Goal: Transaction & Acquisition: Purchase product/service

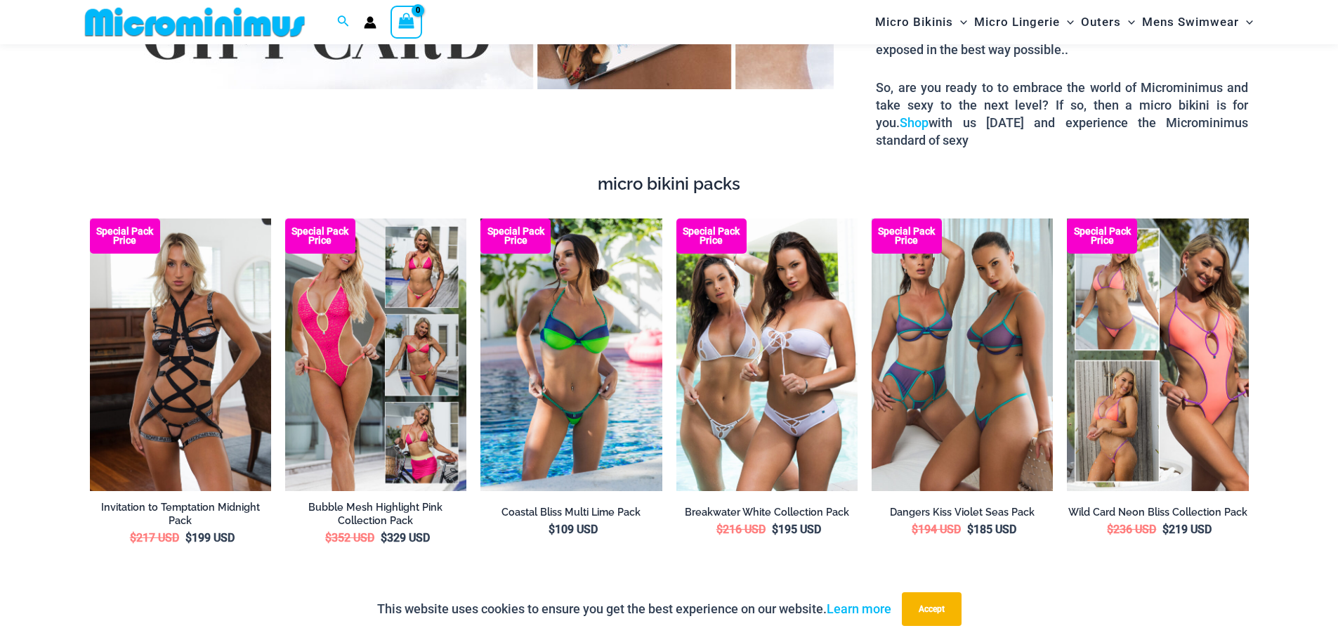
scroll to position [2094, 0]
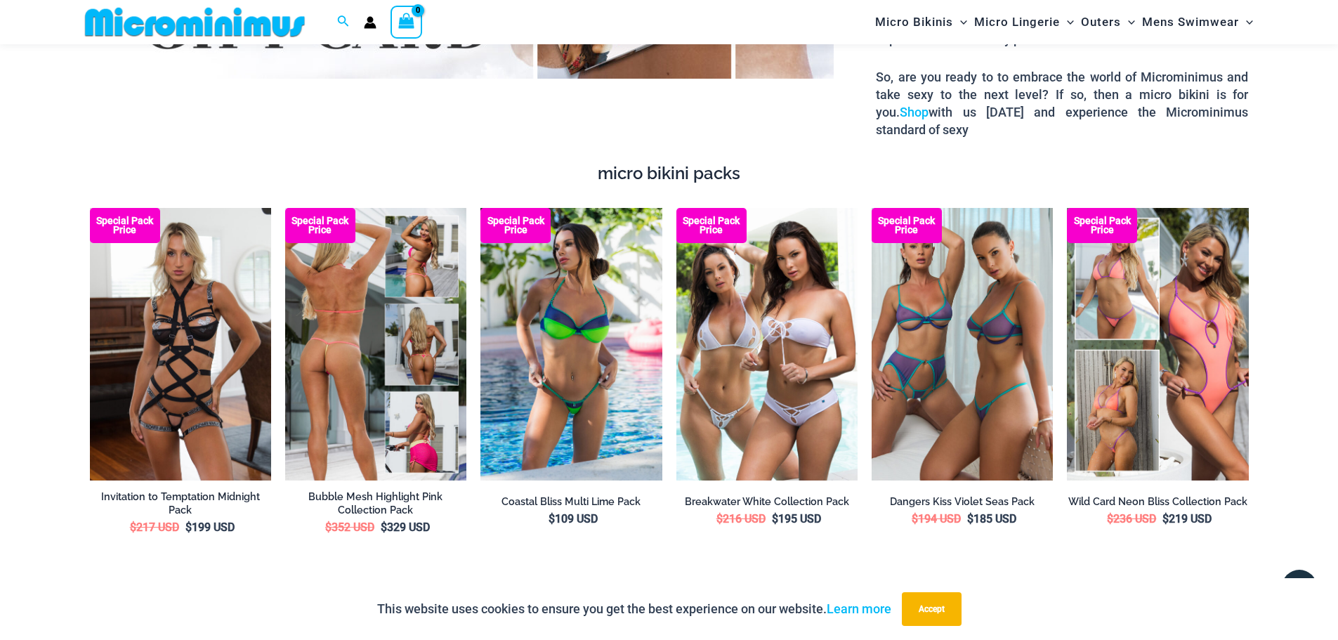
click at [383, 321] on img at bounding box center [375, 344] width 181 height 272
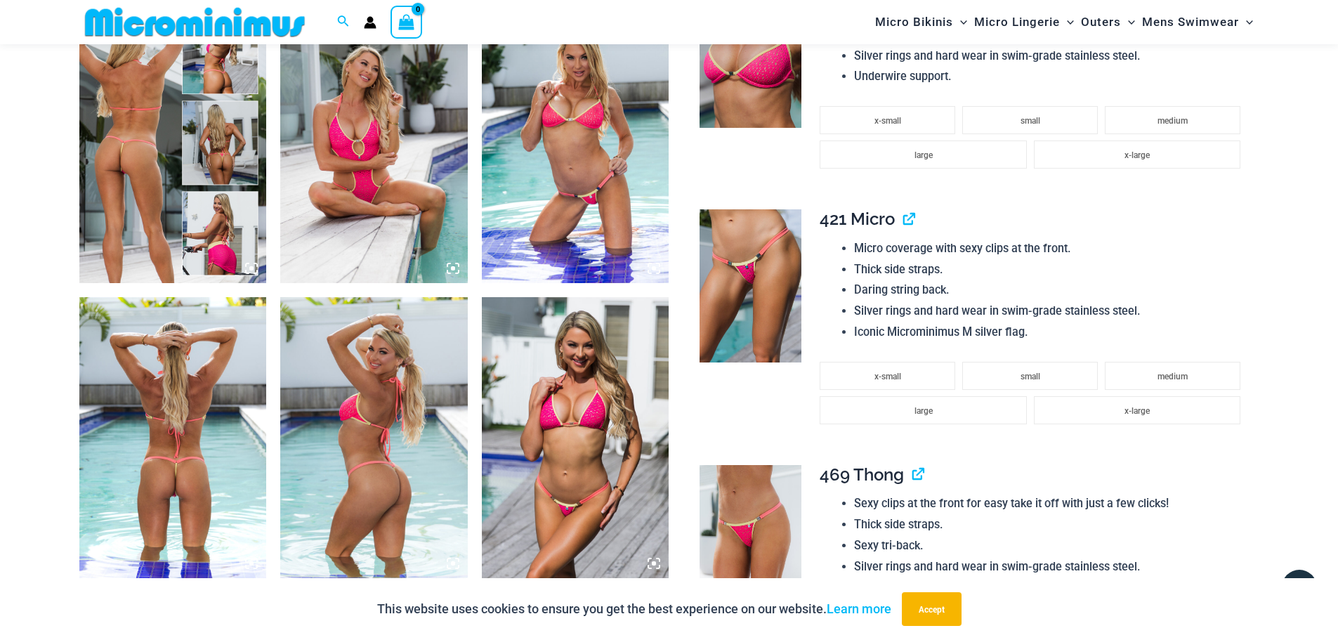
scroll to position [924, 0]
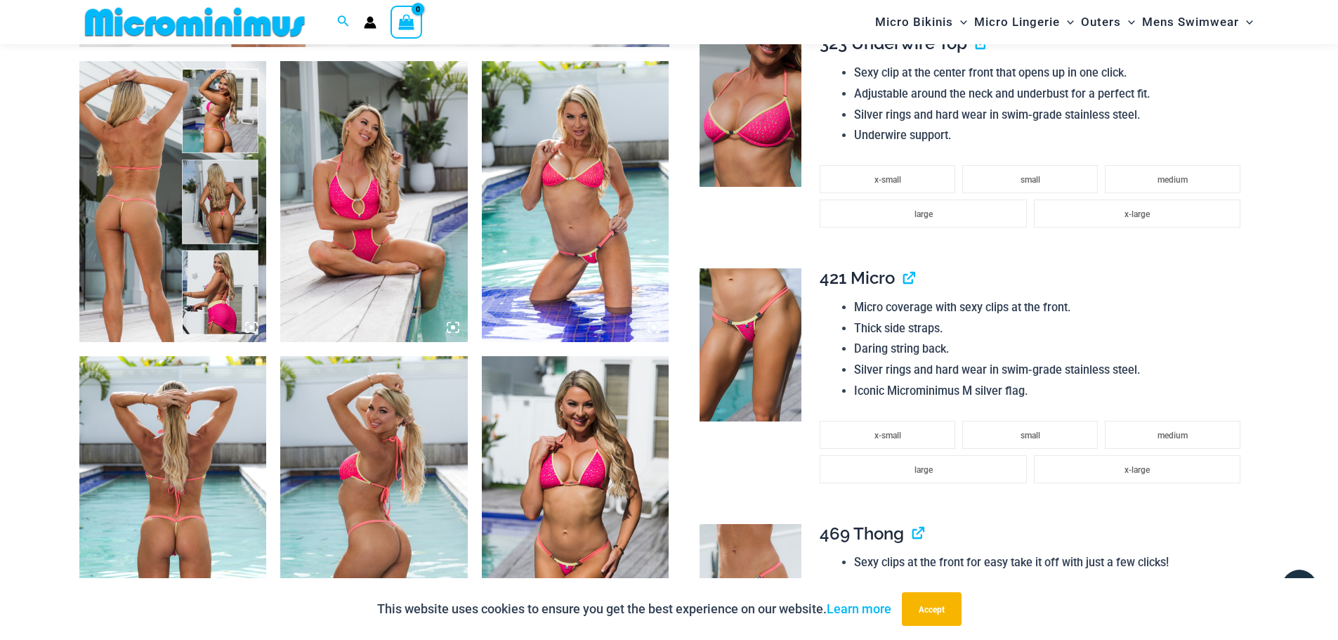
click at [136, 216] on img at bounding box center [173, 201] width 188 height 281
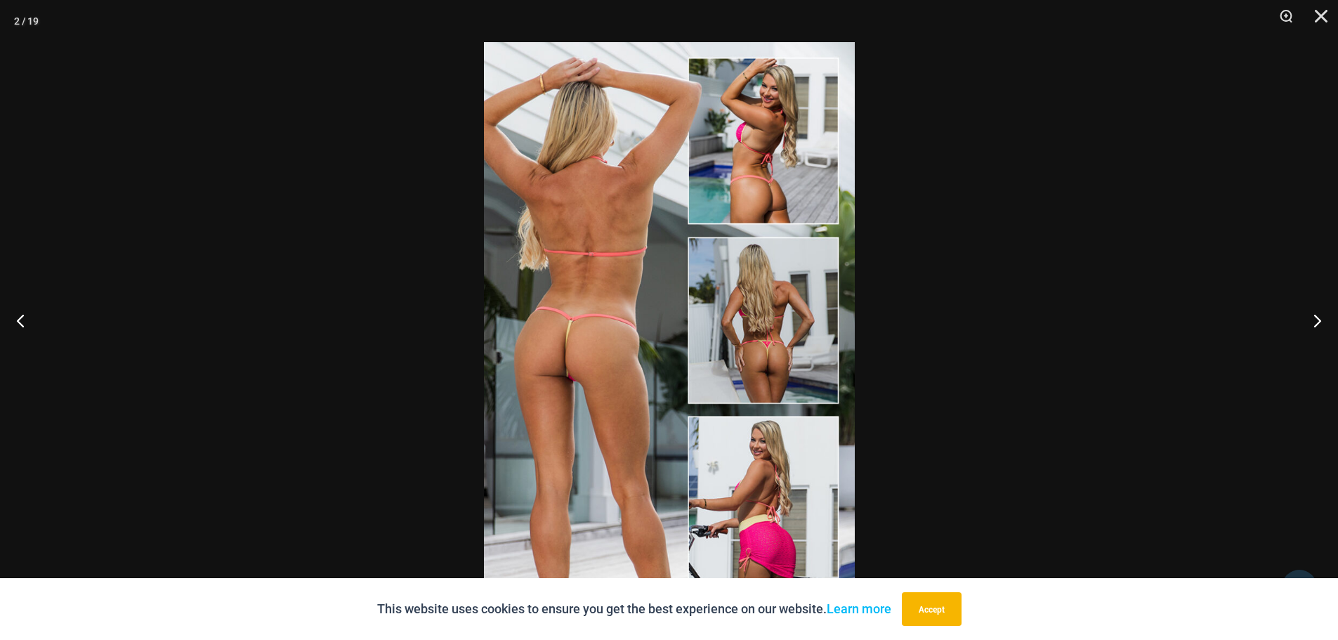
click at [573, 272] on img at bounding box center [669, 320] width 371 height 556
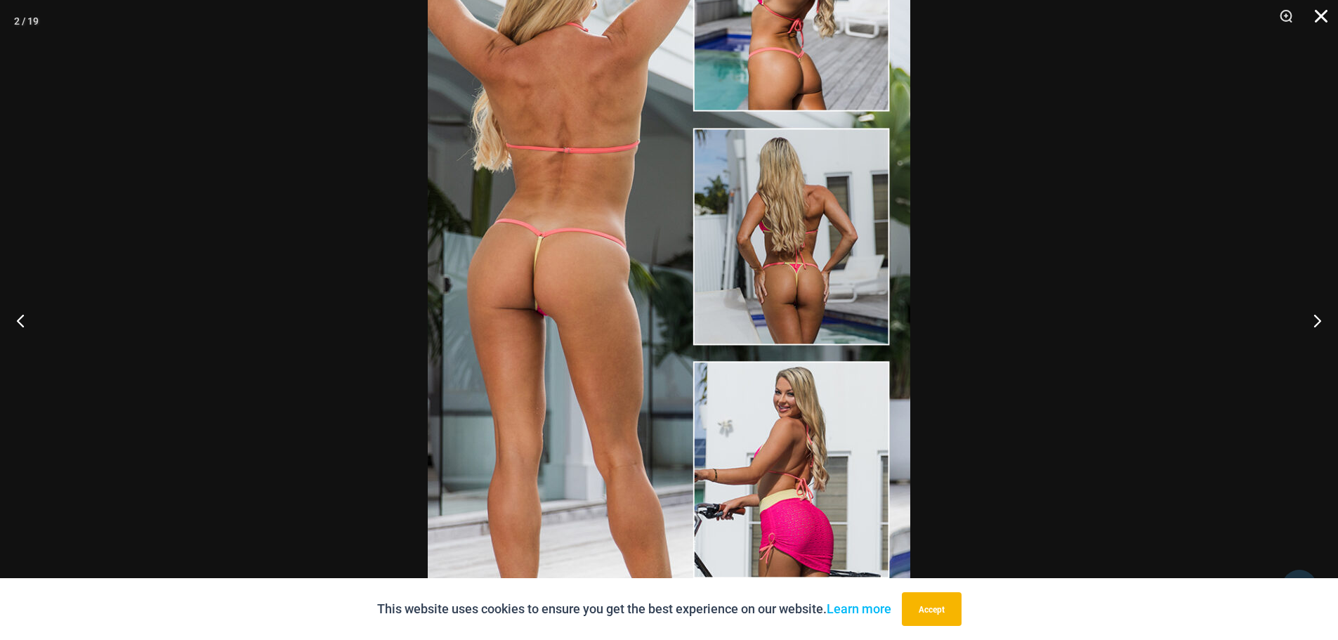
click at [1319, 11] on button "Close" at bounding box center [1316, 21] width 35 height 42
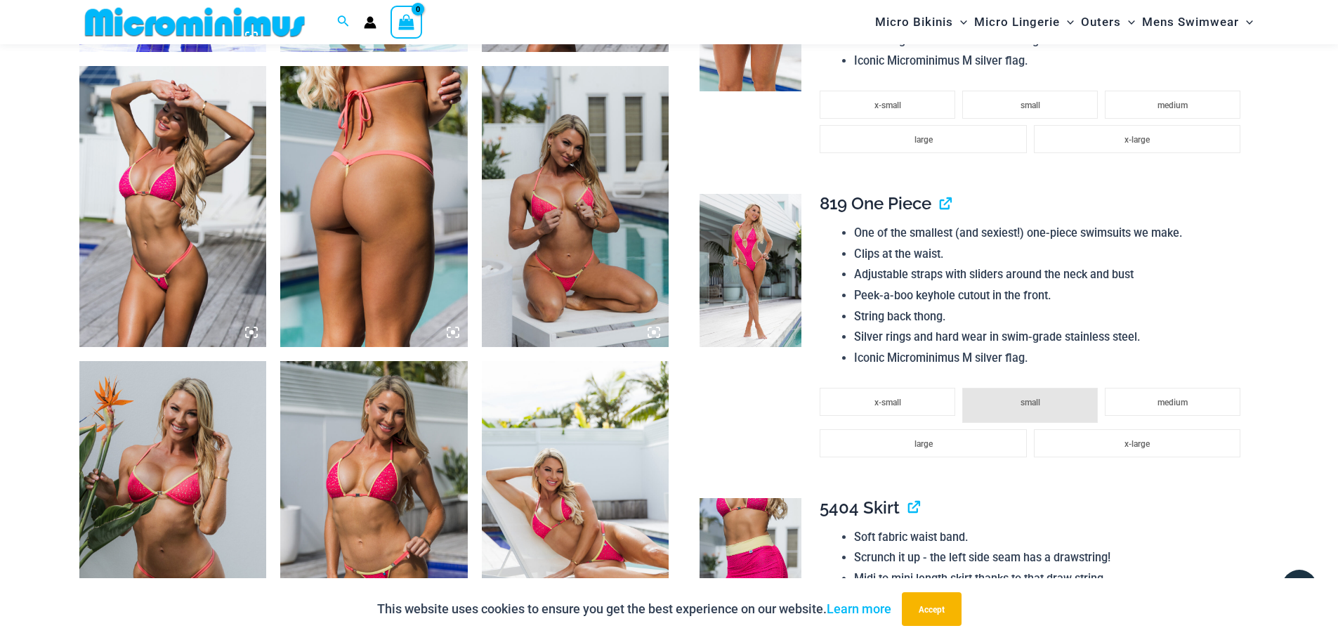
scroll to position [1509, 0]
click at [749, 271] on img at bounding box center [751, 269] width 102 height 153
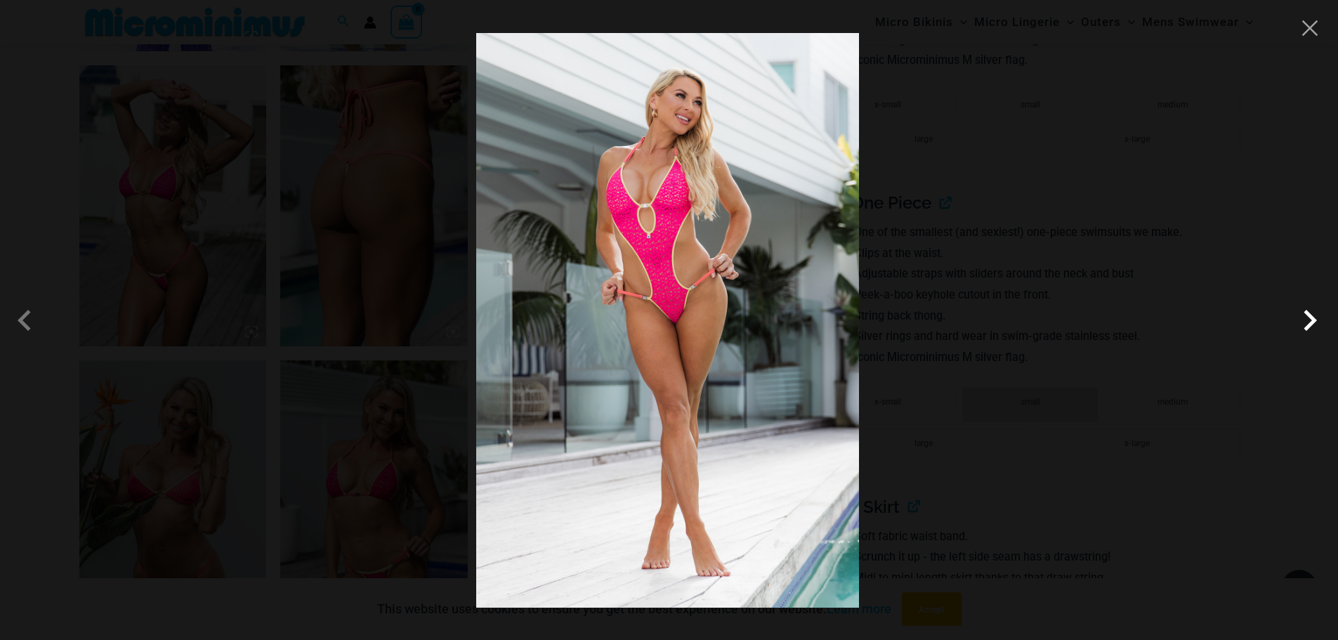
click at [1308, 329] on span at bounding box center [1310, 320] width 42 height 42
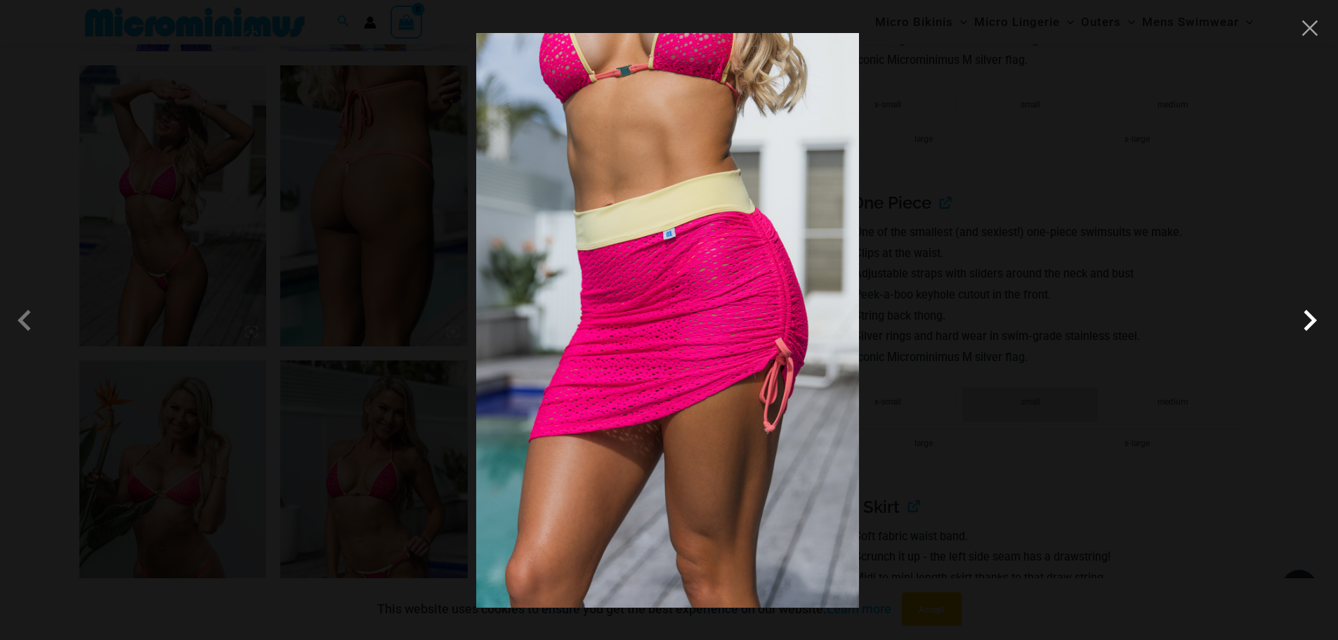
click at [1308, 329] on span at bounding box center [1310, 320] width 42 height 42
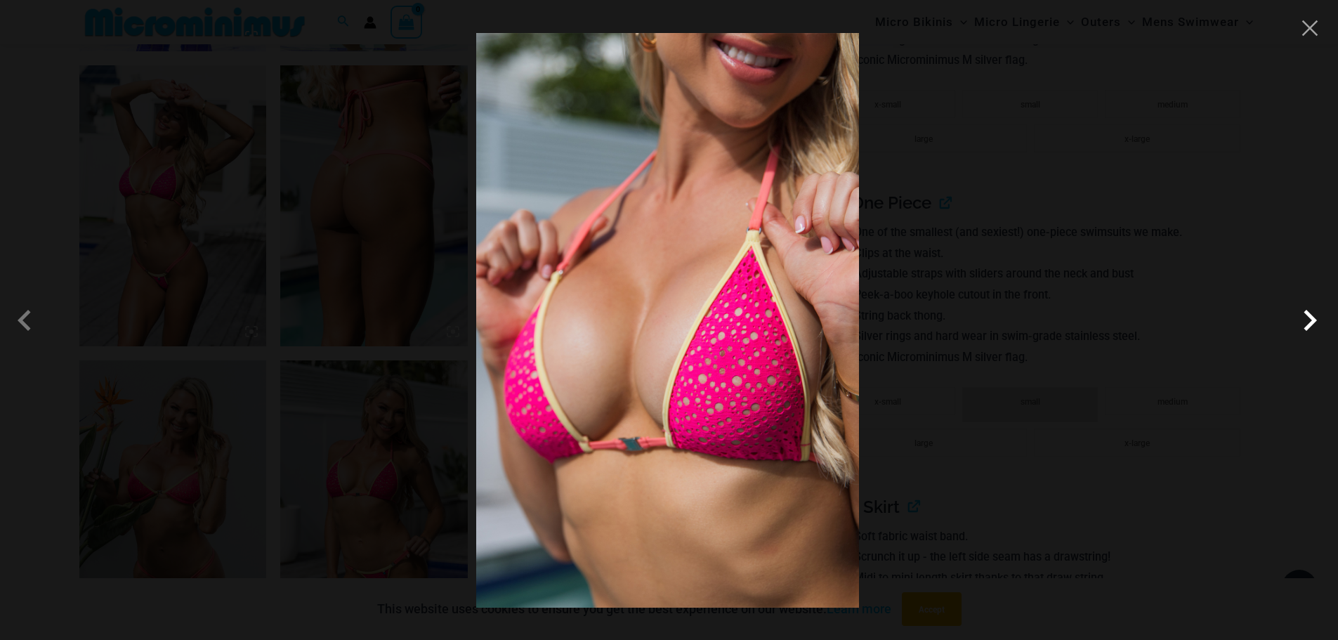
click at [1308, 329] on span at bounding box center [1310, 320] width 42 height 42
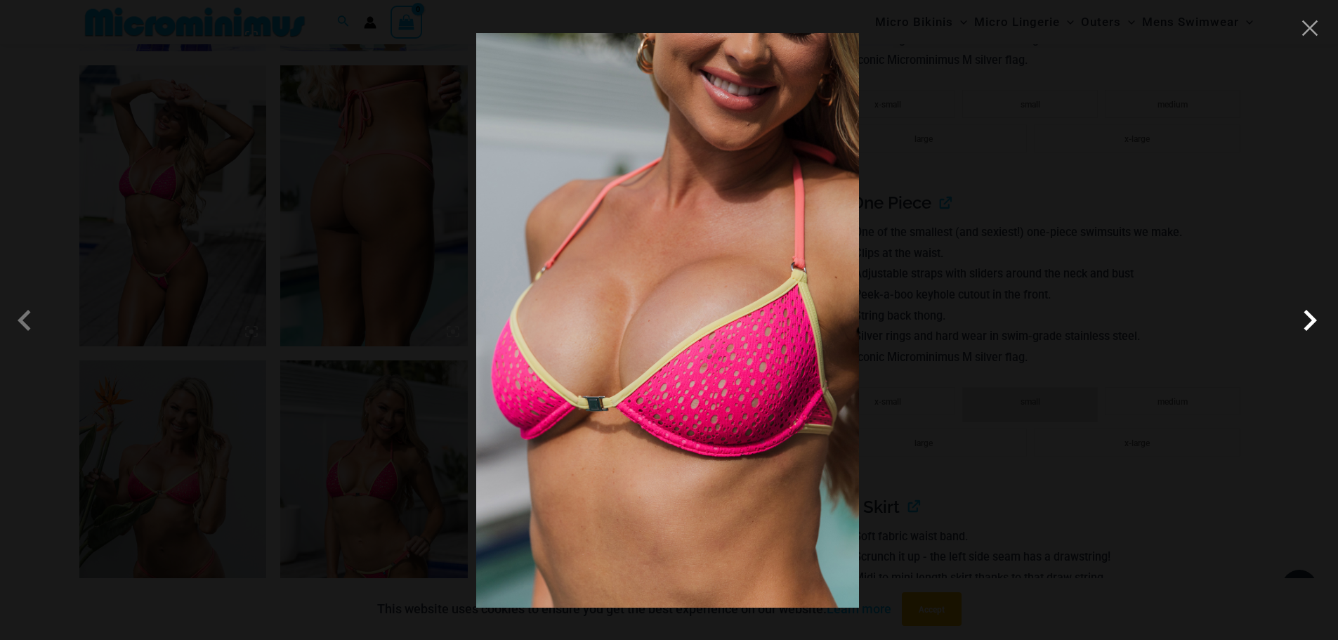
click at [1308, 329] on span at bounding box center [1310, 320] width 42 height 42
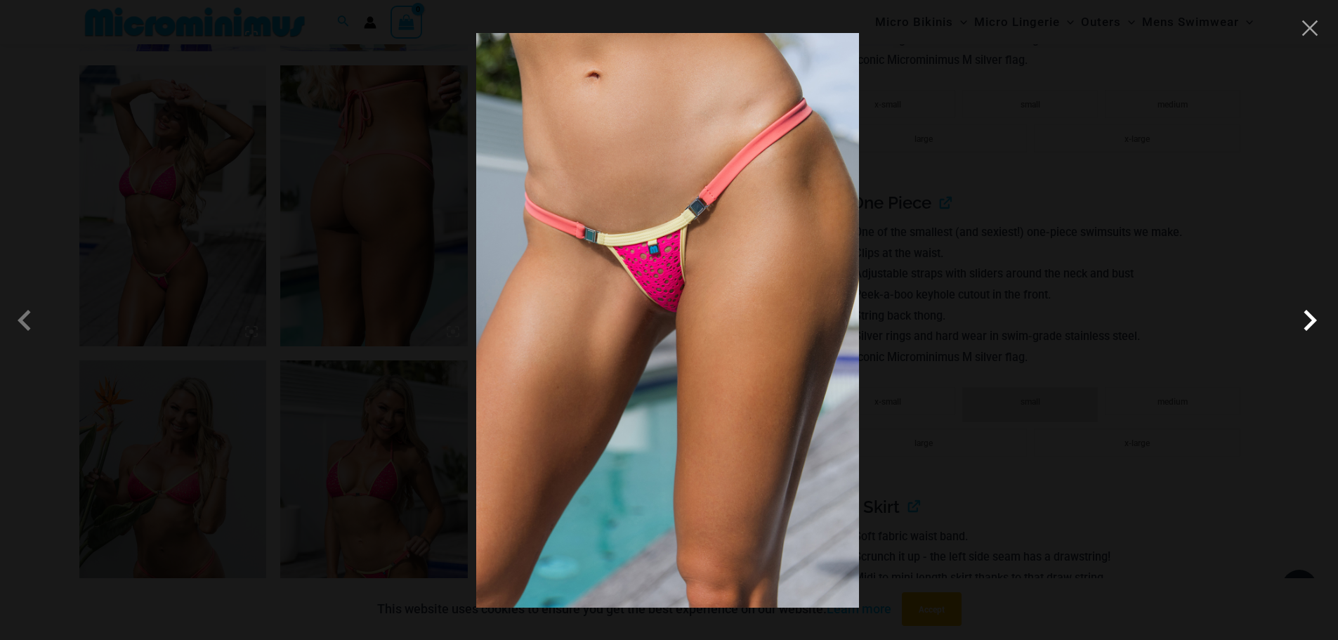
click at [1308, 329] on span at bounding box center [1310, 320] width 42 height 42
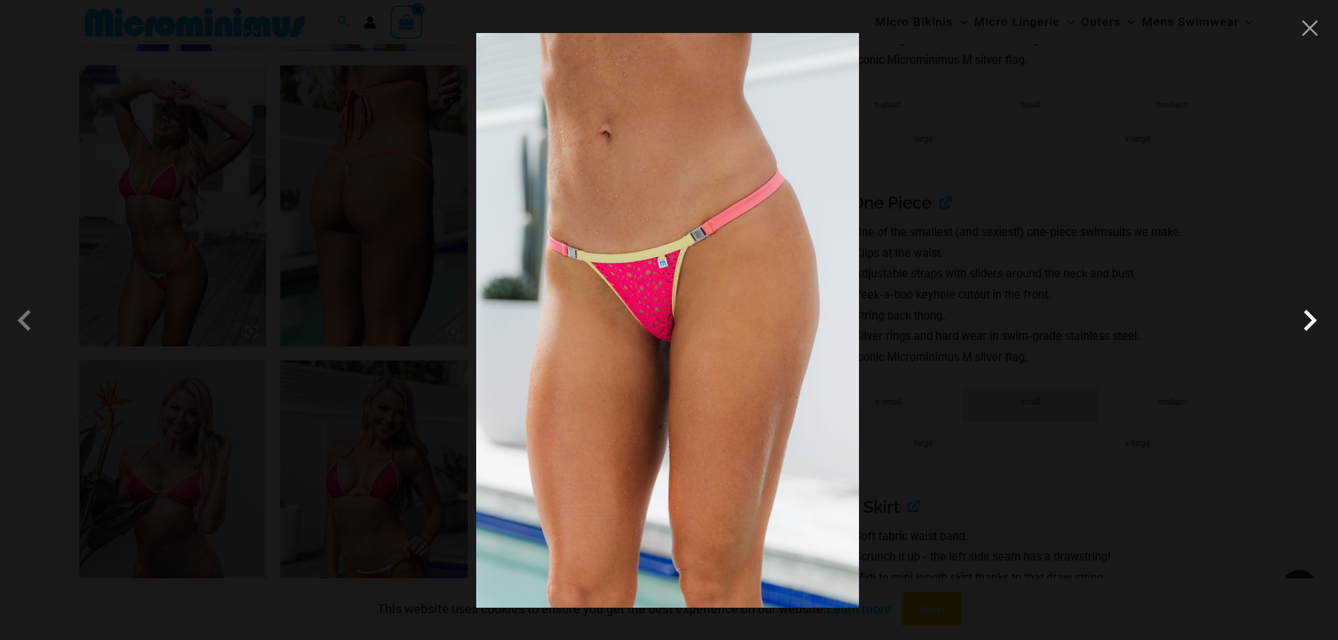
click at [1308, 329] on span at bounding box center [1310, 320] width 42 height 42
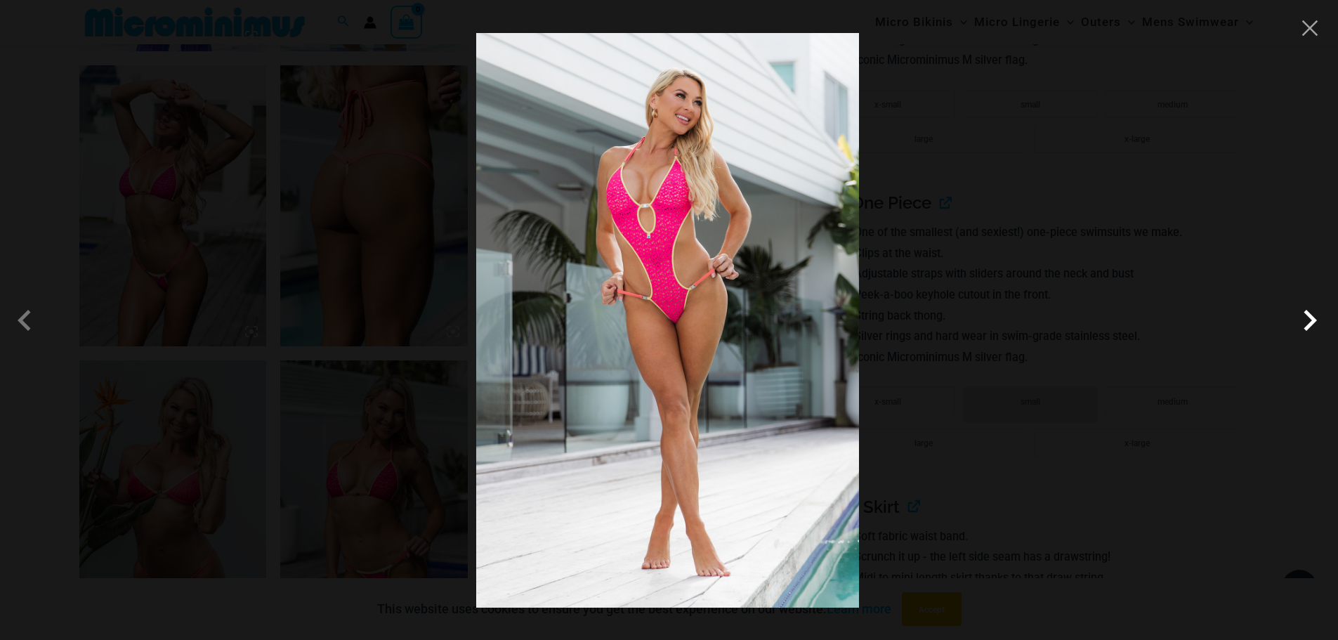
click at [1308, 329] on span at bounding box center [1310, 320] width 42 height 42
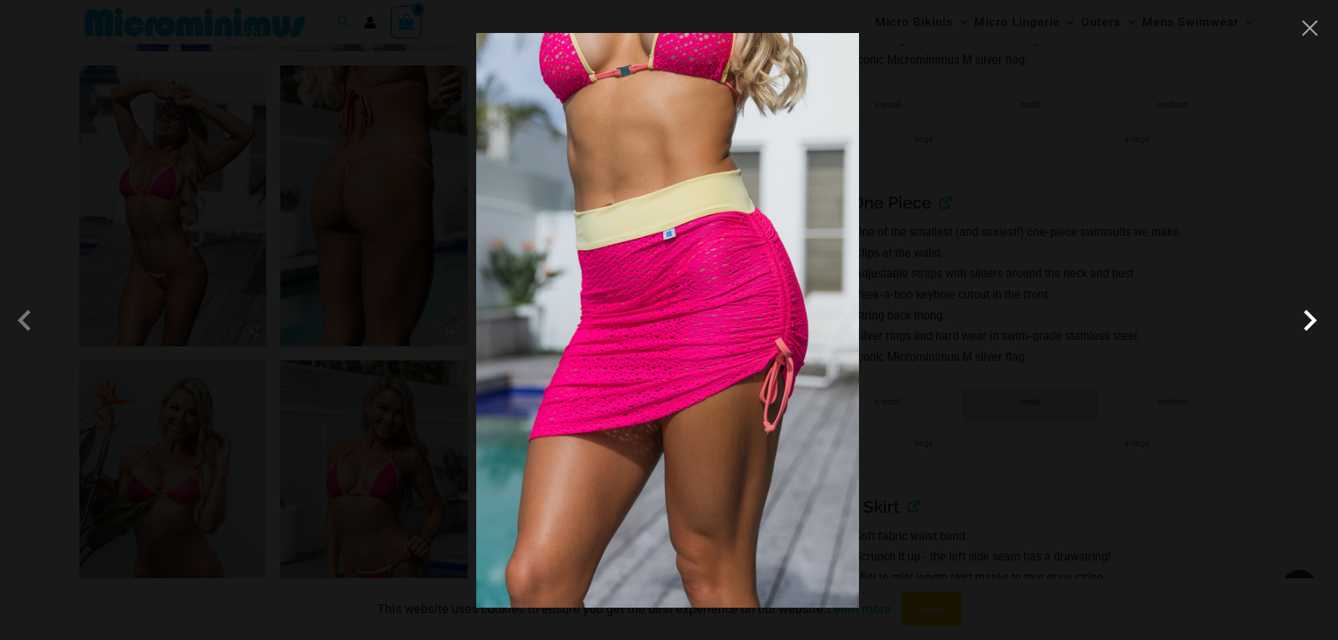
click at [1308, 329] on span at bounding box center [1310, 320] width 42 height 42
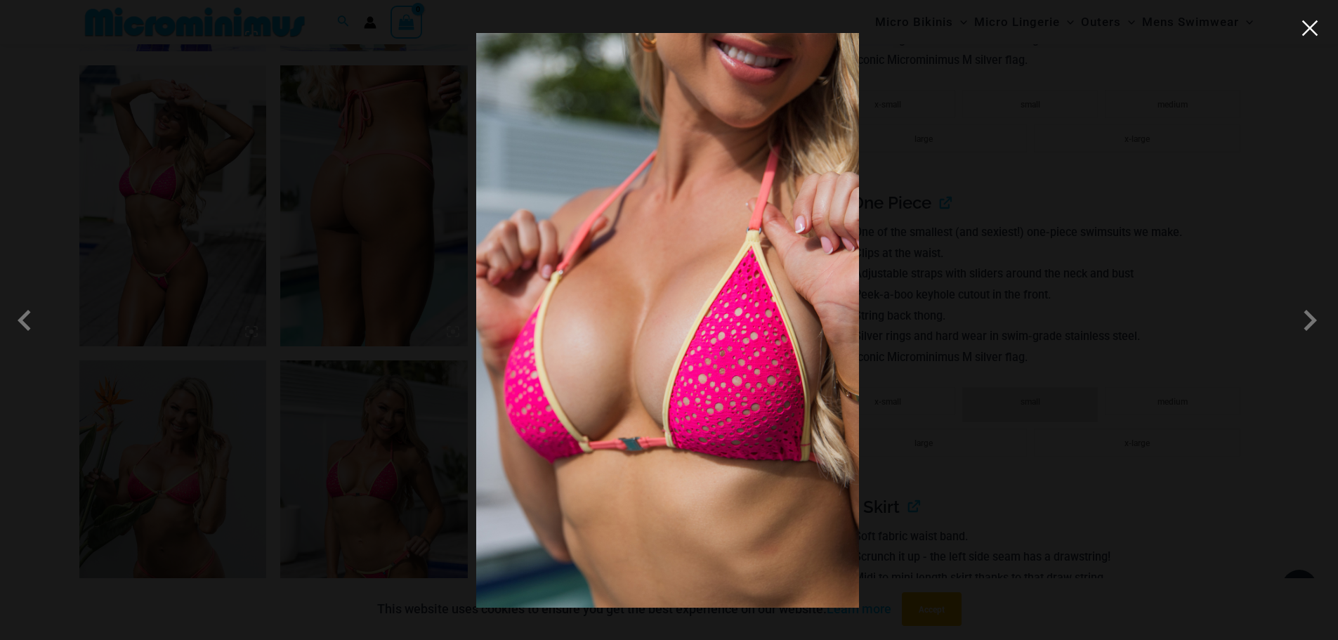
click at [1301, 30] on button "Close" at bounding box center [1309, 28] width 21 height 21
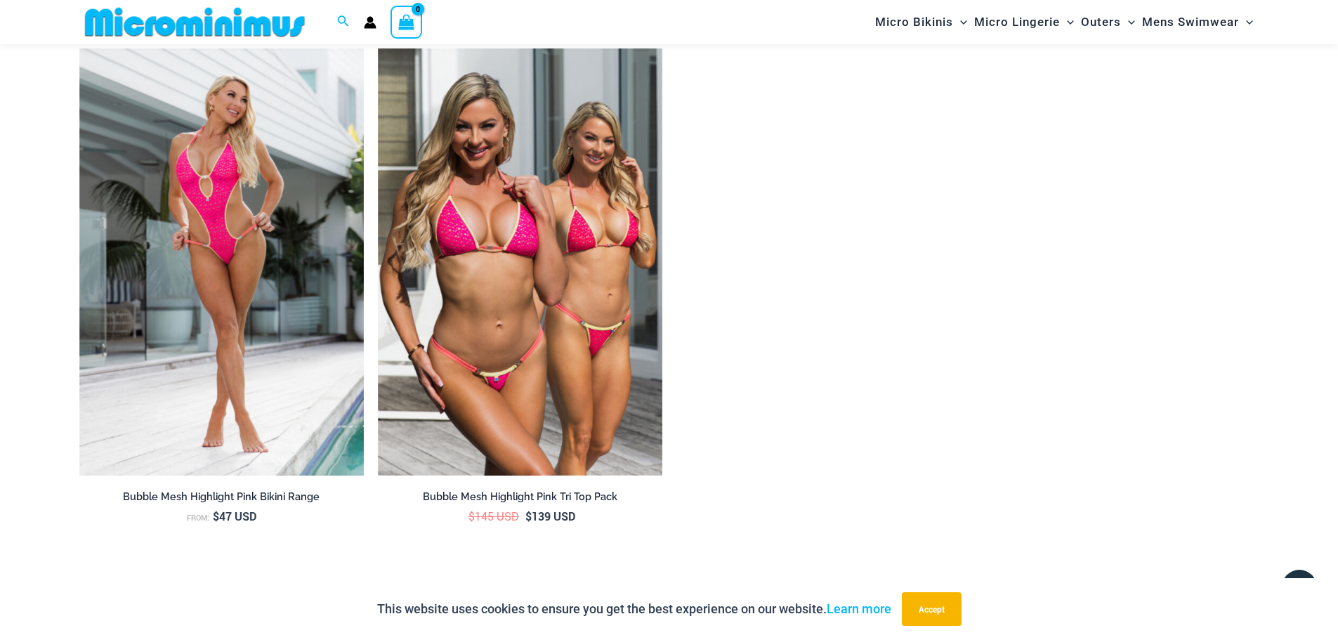
scroll to position [2914, 0]
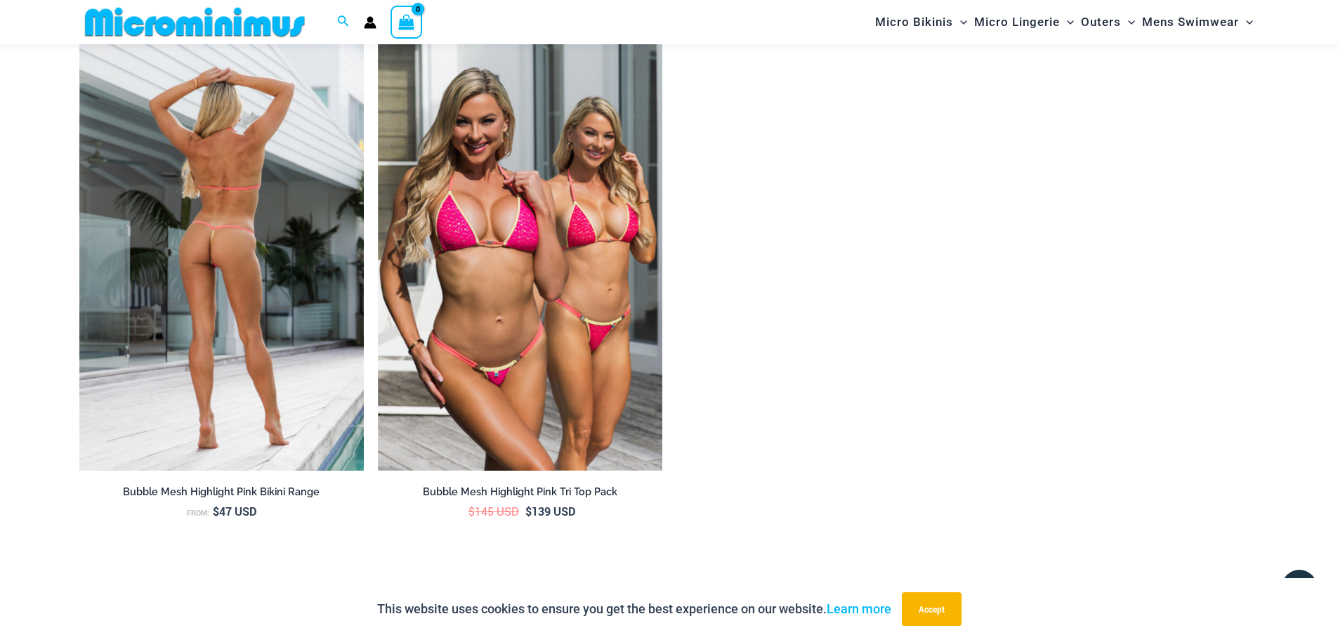
click at [218, 291] on img at bounding box center [221, 257] width 284 height 427
